Goal: Use online tool/utility: Utilize a website feature to perform a specific function

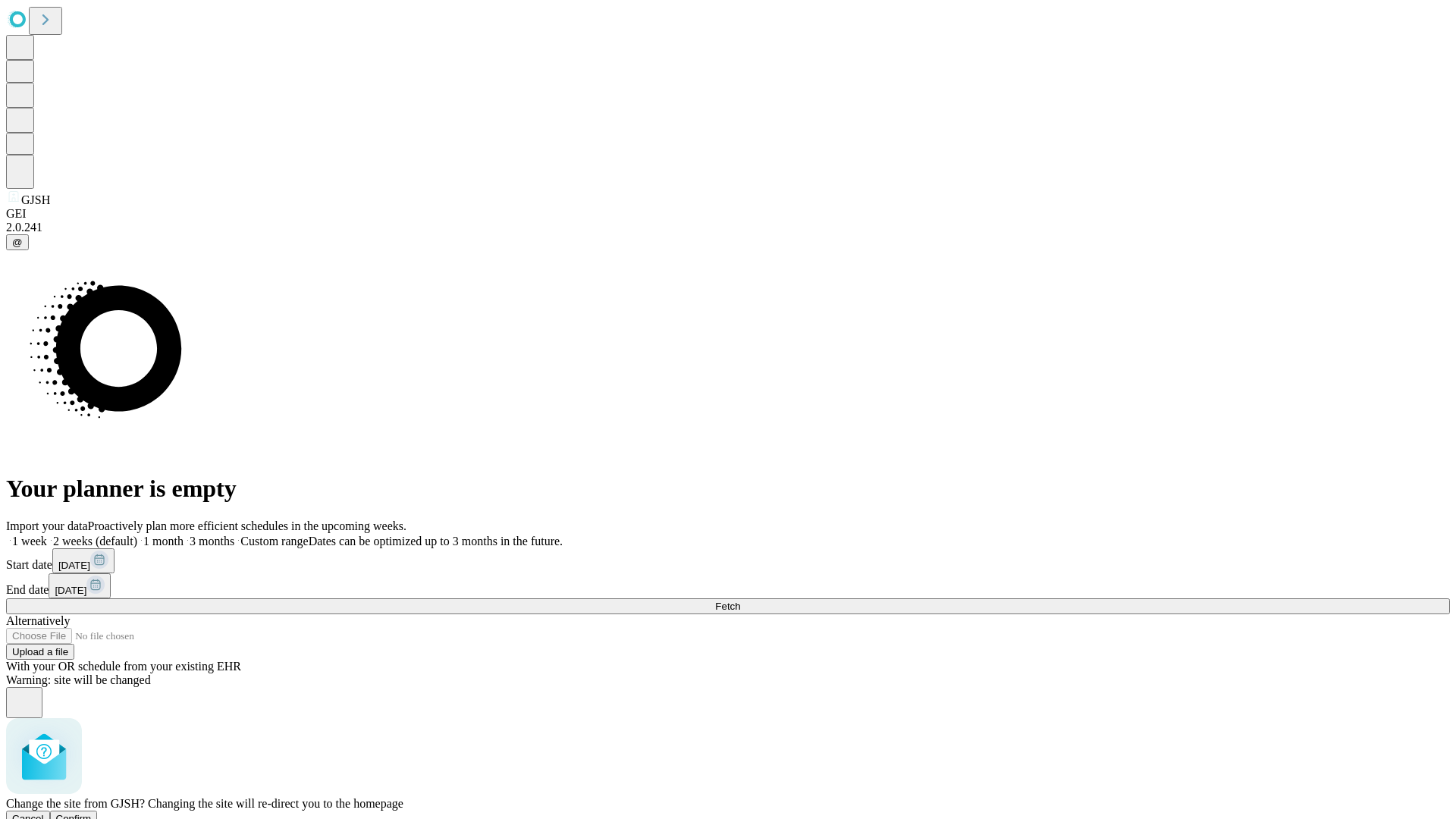
click at [92, 813] on span "Confirm" at bounding box center [73, 819] width 36 height 12
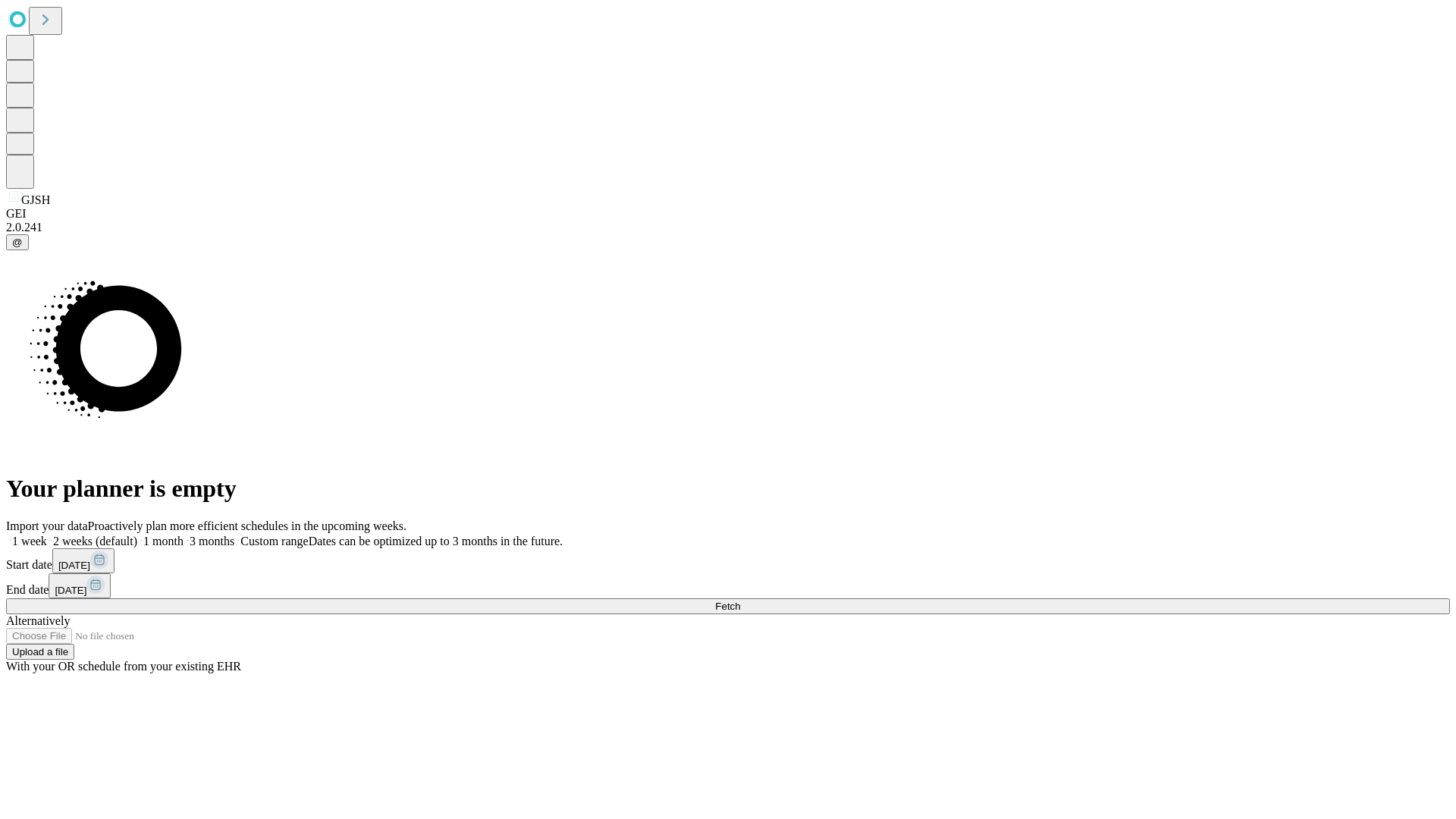
click at [47, 535] on label "1 week" at bounding box center [26, 541] width 41 height 13
click at [740, 600] on span "Fetch" at bounding box center [728, 606] width 25 height 12
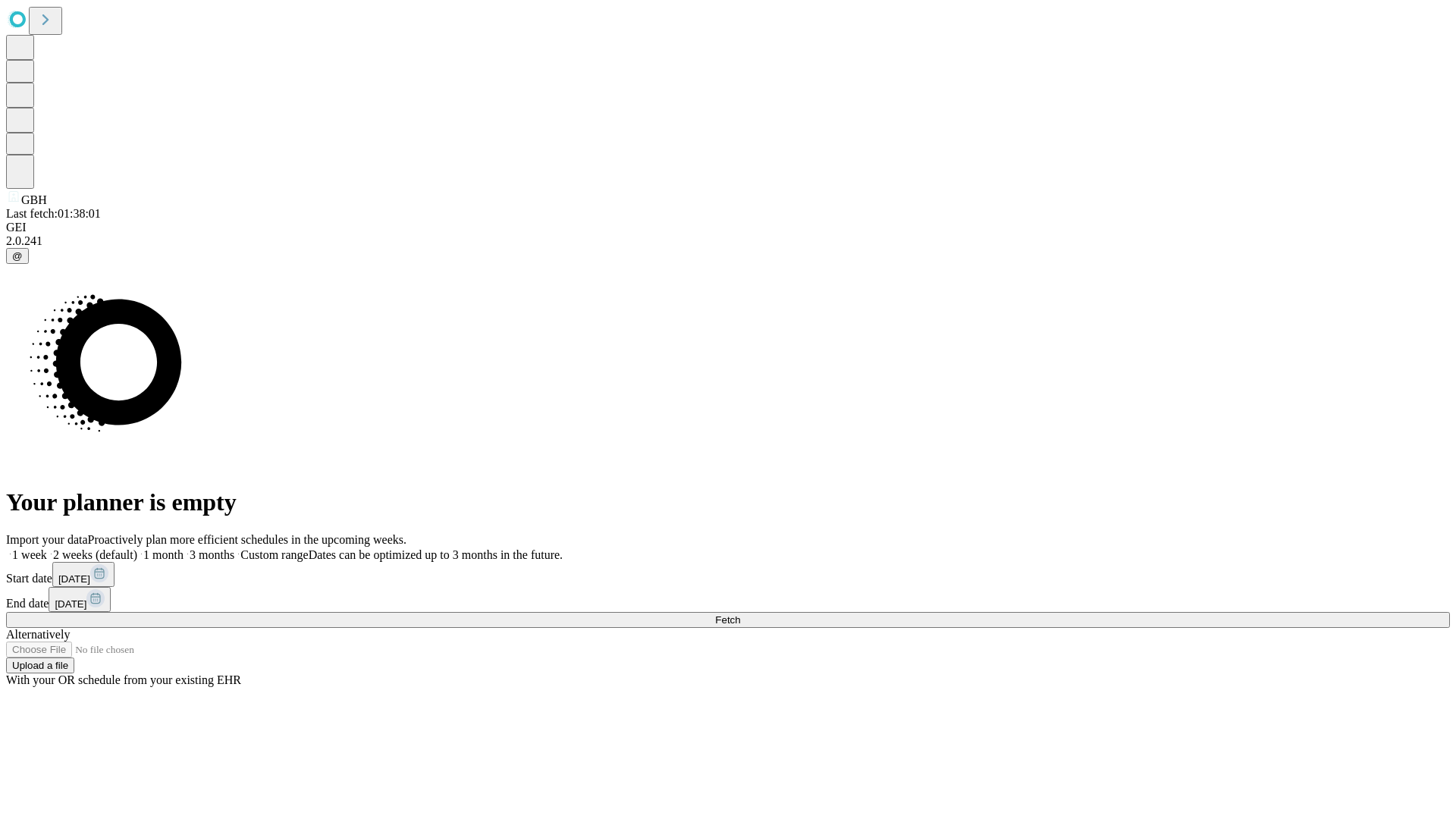
click at [47, 548] on label "1 week" at bounding box center [26, 554] width 41 height 13
click at [740, 615] on span "Fetch" at bounding box center [728, 621] width 25 height 12
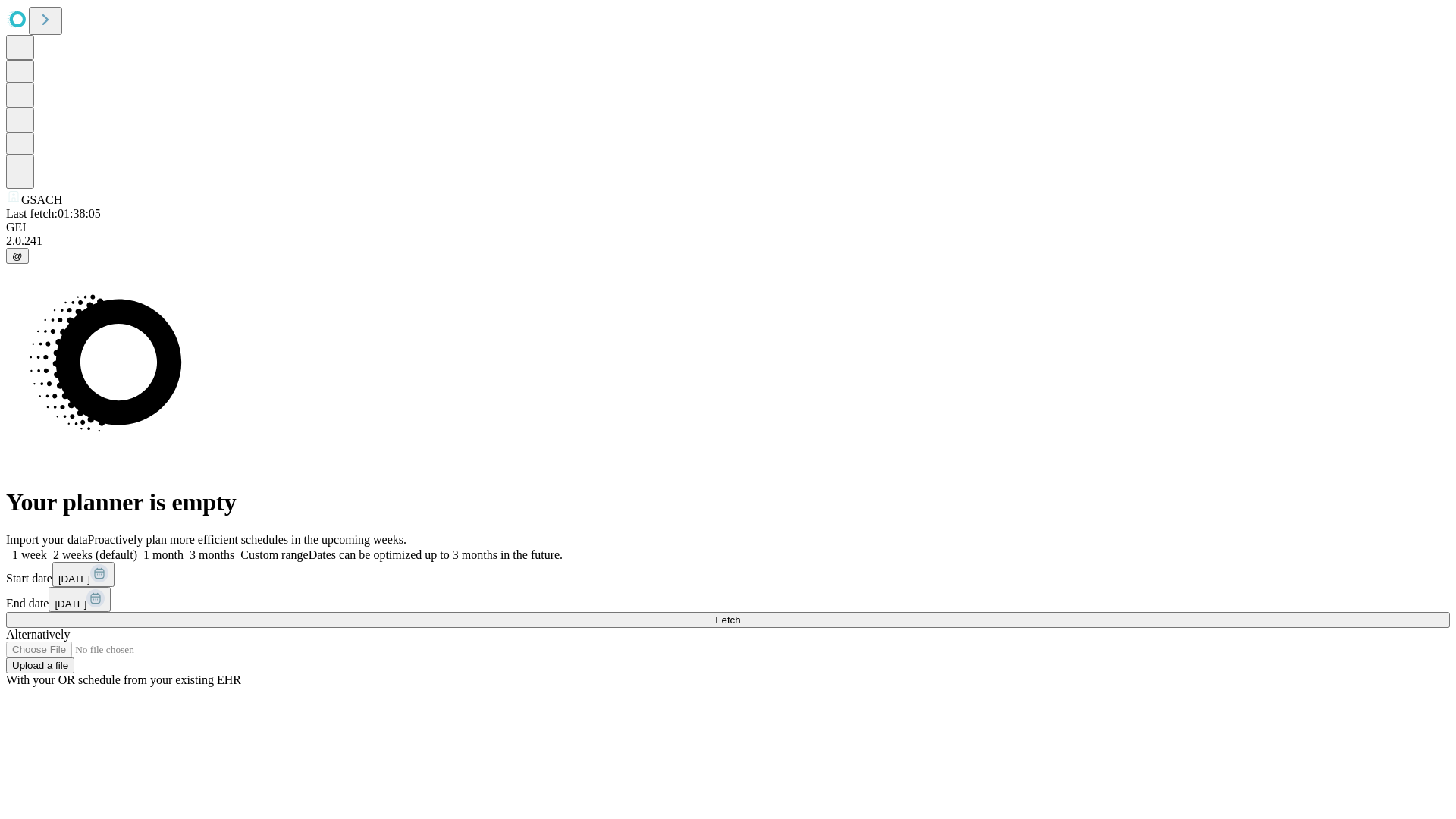
click at [47, 548] on label "1 week" at bounding box center [26, 554] width 41 height 13
click at [740, 615] on span "Fetch" at bounding box center [728, 621] width 25 height 12
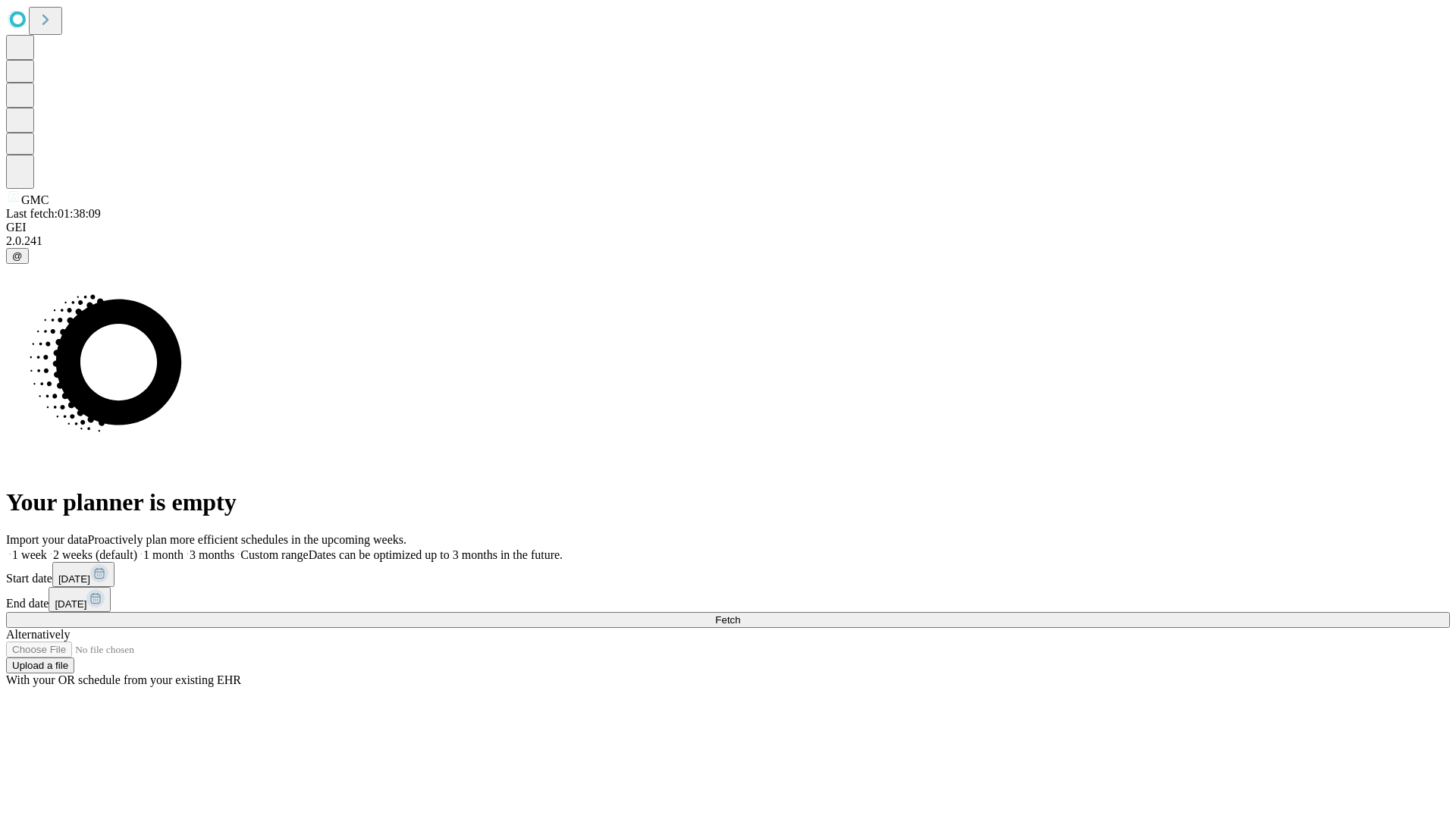
click at [47, 548] on label "1 week" at bounding box center [26, 554] width 41 height 13
click at [740, 615] on span "Fetch" at bounding box center [728, 621] width 25 height 12
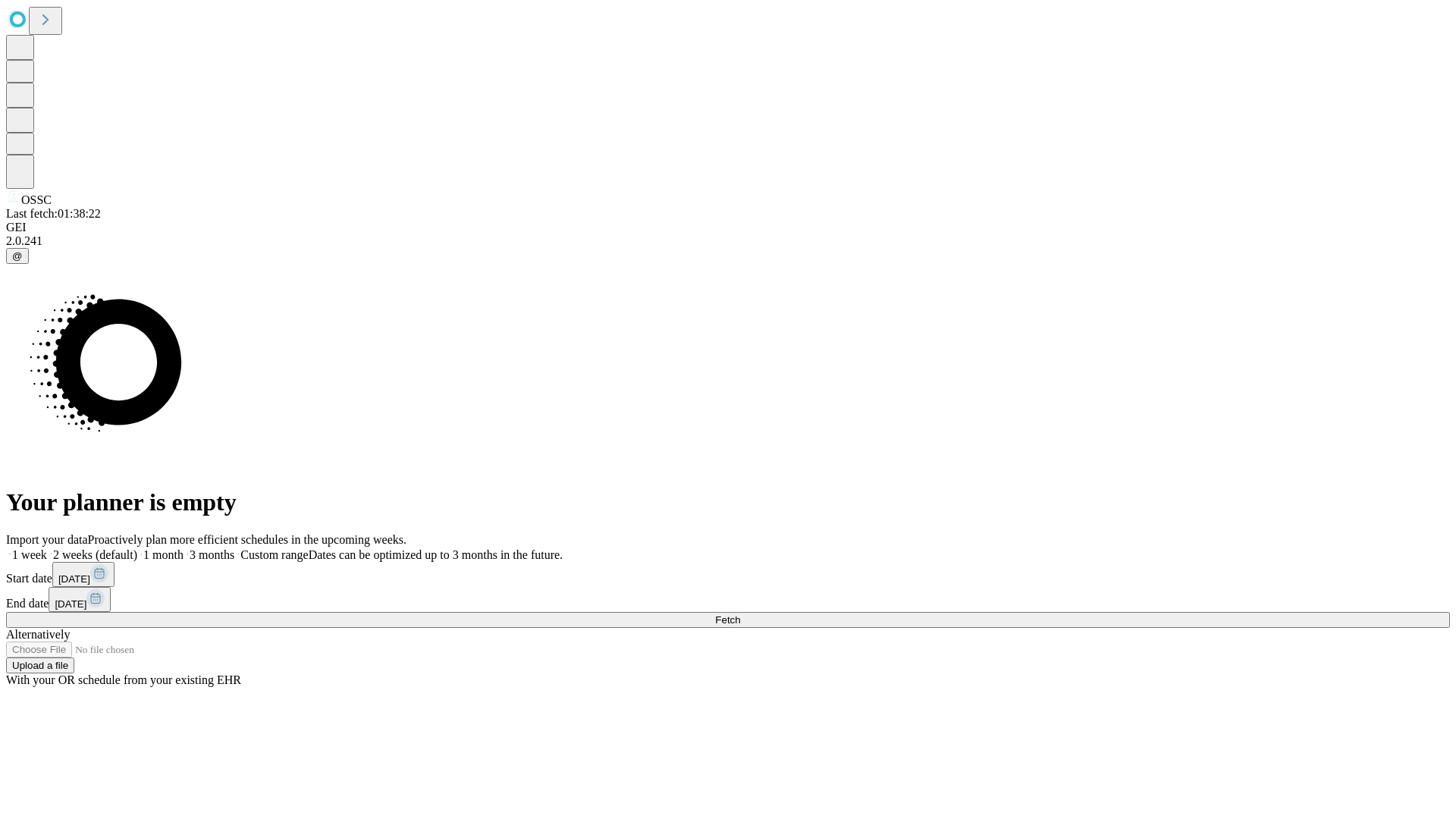
click at [740, 615] on span "Fetch" at bounding box center [728, 621] width 25 height 12
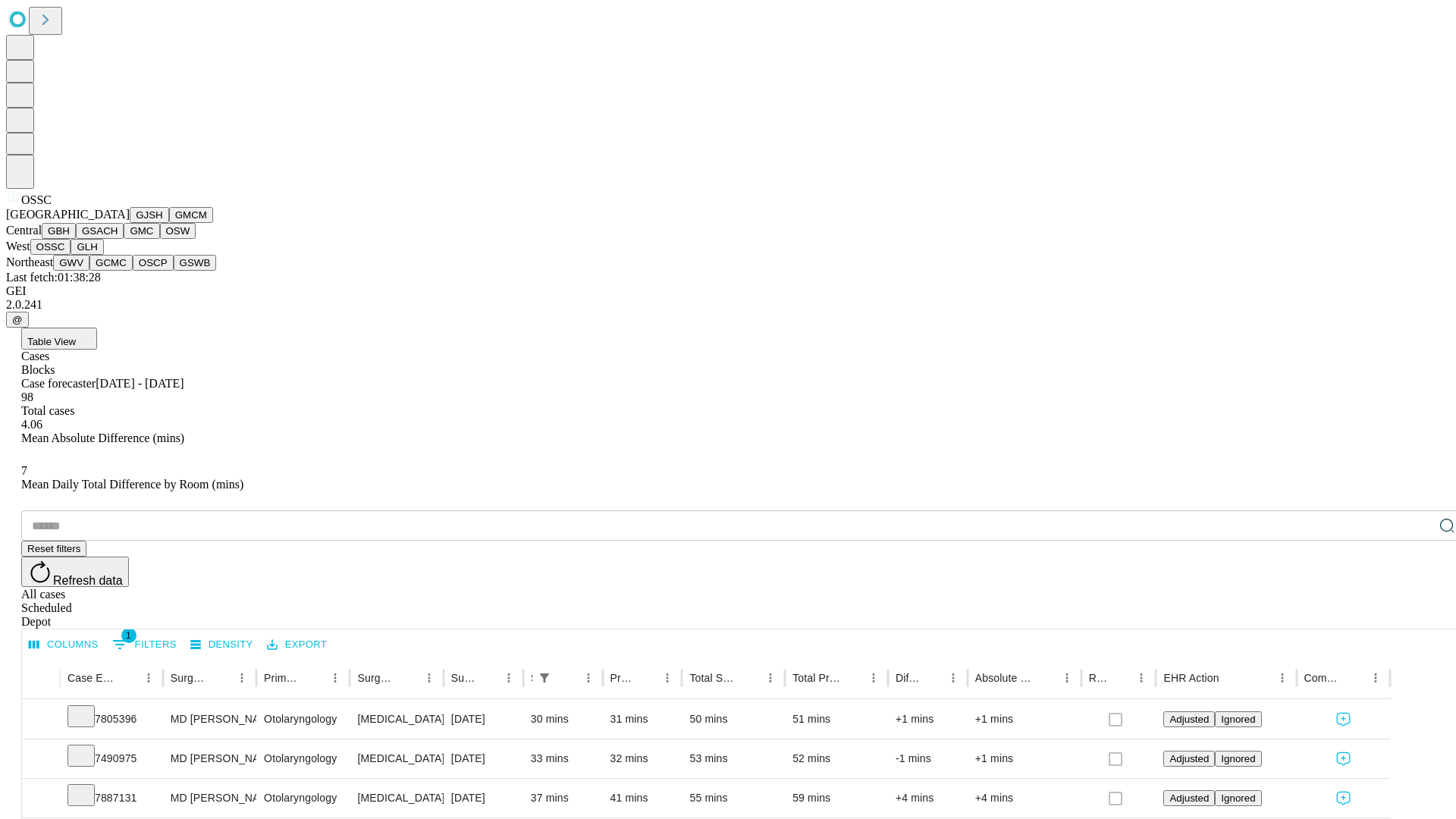
click at [103, 254] on button "GLH" at bounding box center [87, 247] width 33 height 16
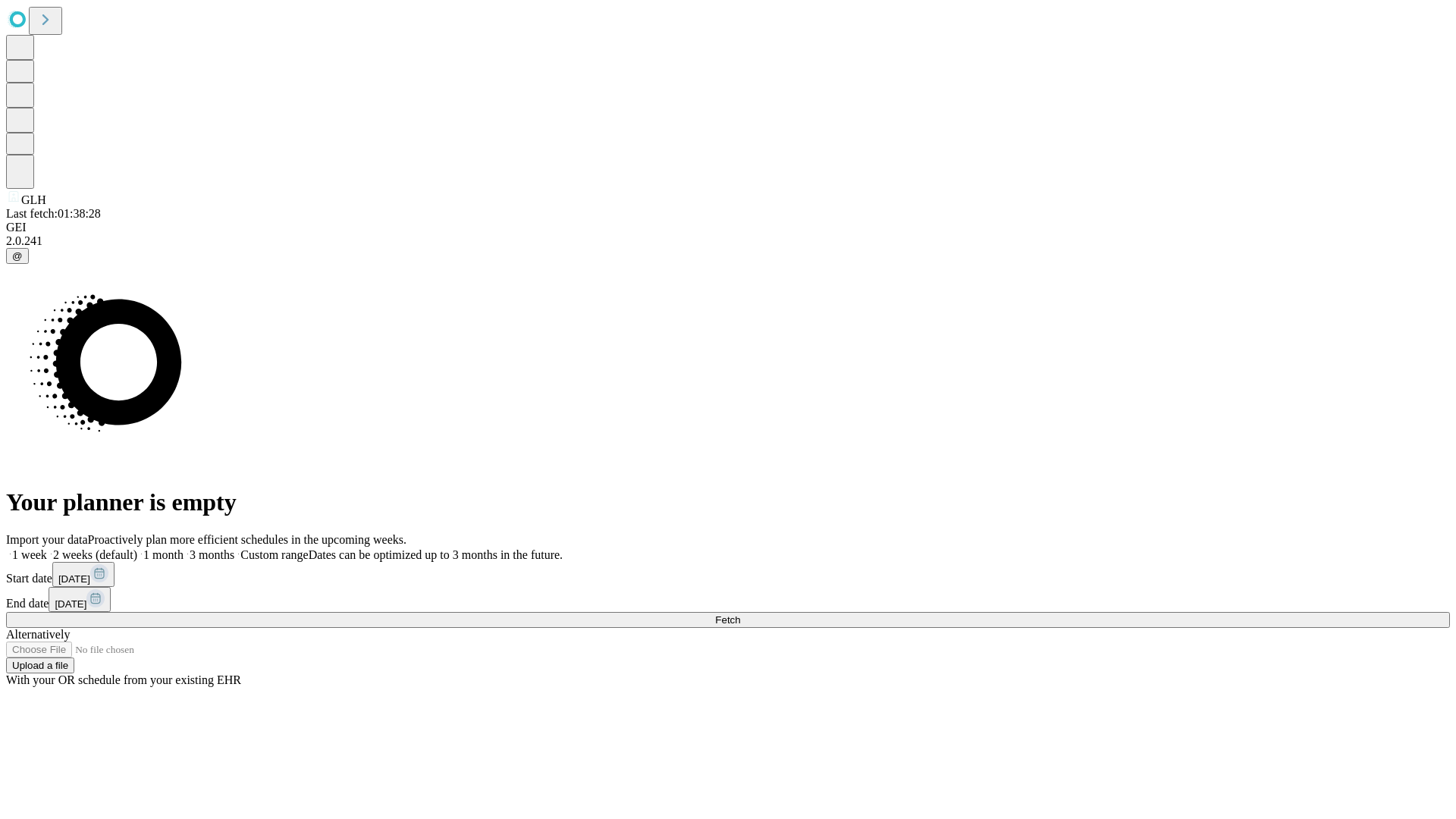
click at [47, 548] on label "1 week" at bounding box center [26, 554] width 41 height 13
click at [740, 615] on span "Fetch" at bounding box center [728, 621] width 25 height 12
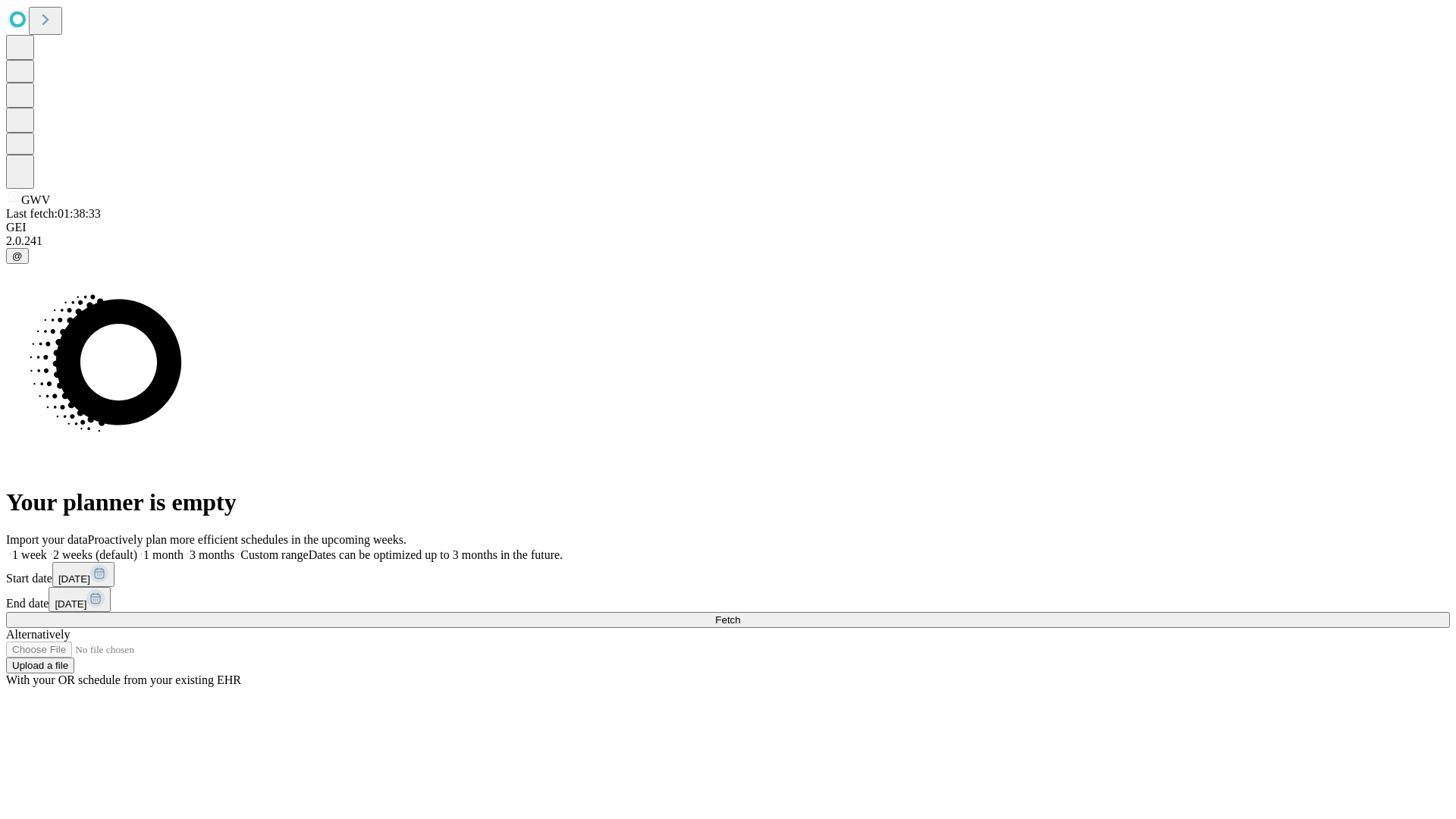
click at [47, 548] on label "1 week" at bounding box center [26, 554] width 41 height 13
click at [740, 615] on span "Fetch" at bounding box center [728, 621] width 25 height 12
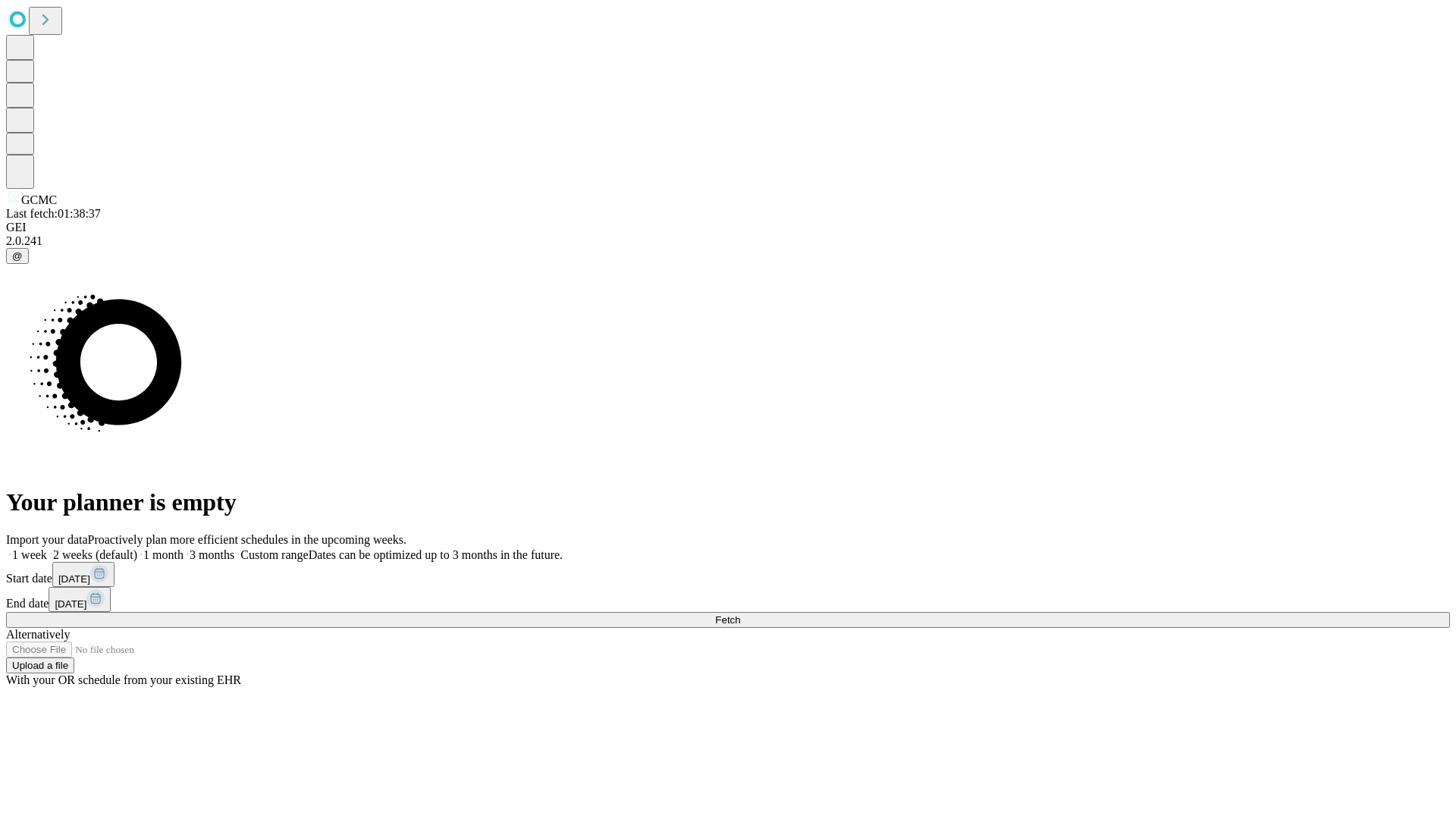
click at [47, 548] on label "1 week" at bounding box center [26, 554] width 41 height 13
click at [740, 615] on span "Fetch" at bounding box center [728, 621] width 25 height 12
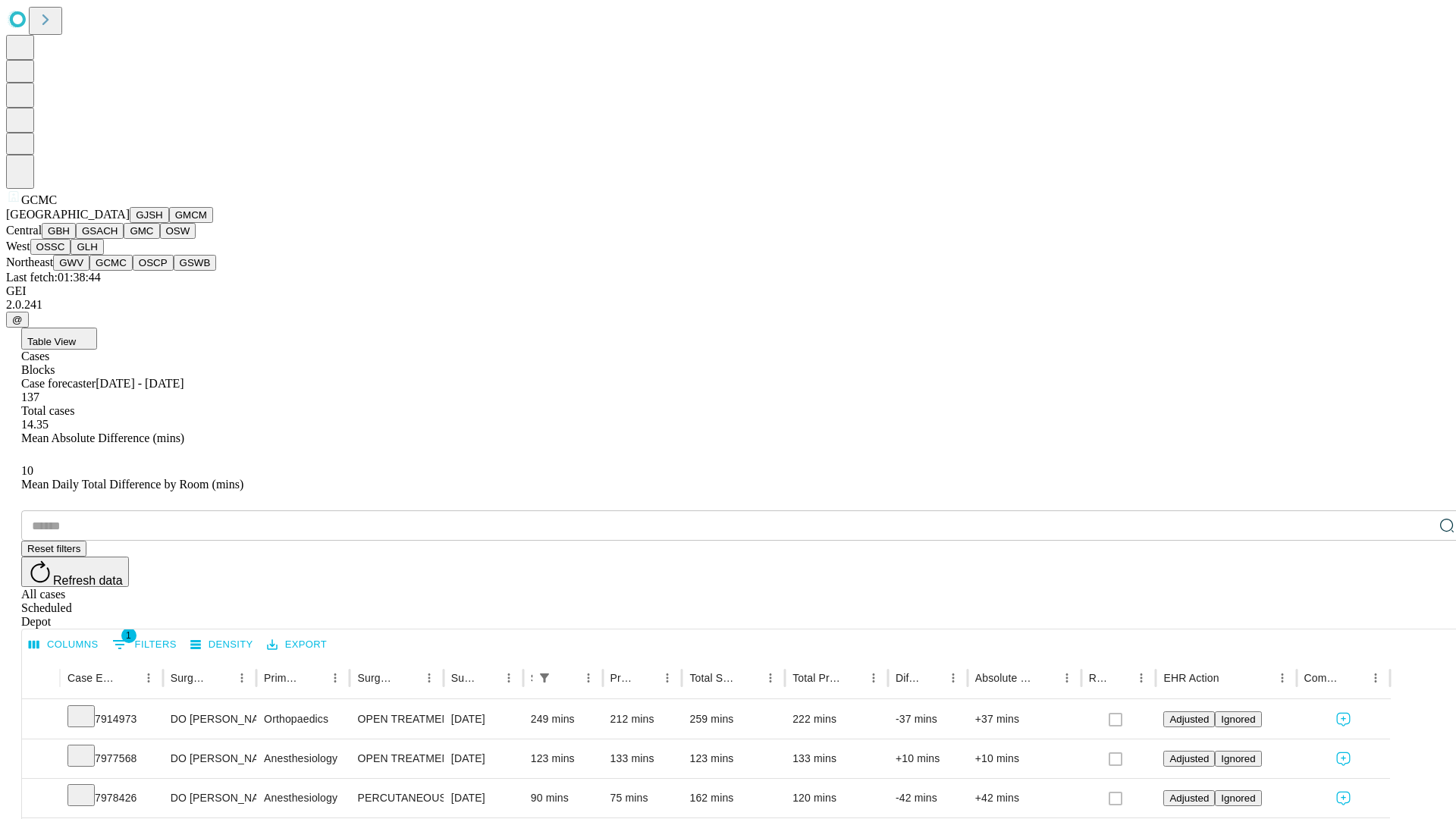
click at [133, 271] on button "OSCP" at bounding box center [153, 262] width 41 height 16
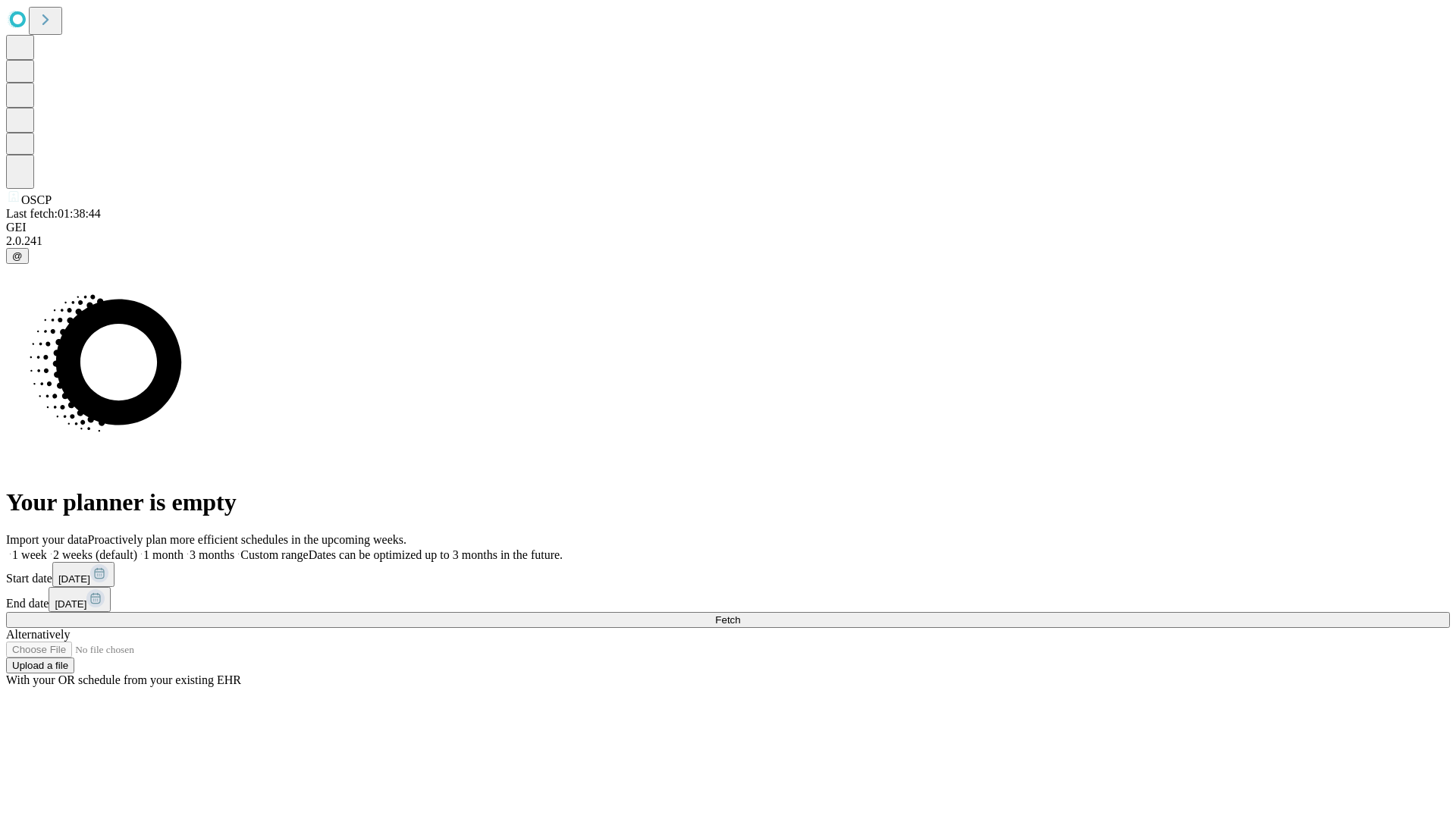
click at [47, 548] on label "1 week" at bounding box center [26, 554] width 41 height 13
click at [740, 615] on span "Fetch" at bounding box center [728, 621] width 25 height 12
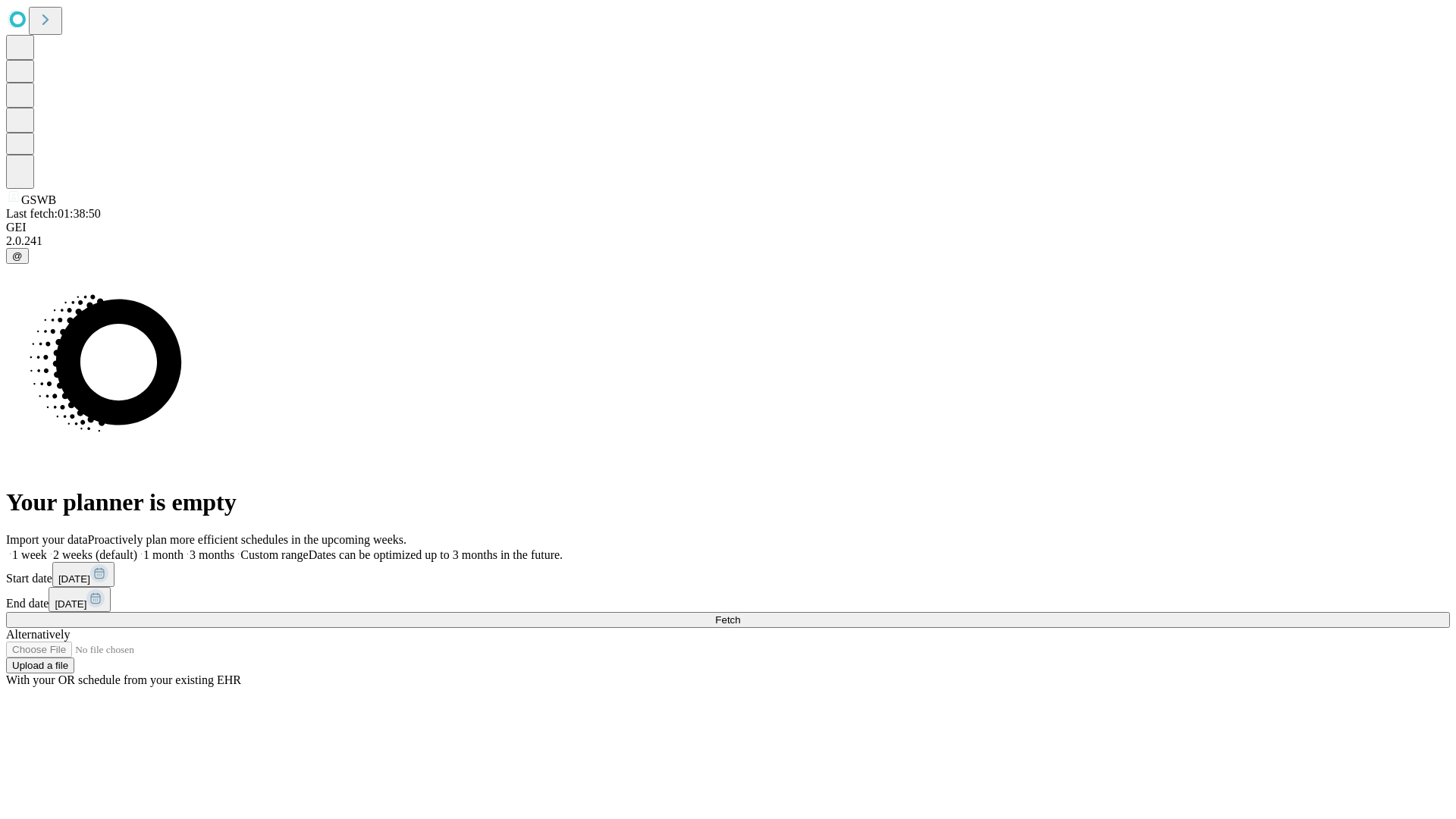
click at [47, 548] on label "1 week" at bounding box center [26, 554] width 41 height 13
click at [740, 615] on span "Fetch" at bounding box center [728, 621] width 25 height 12
